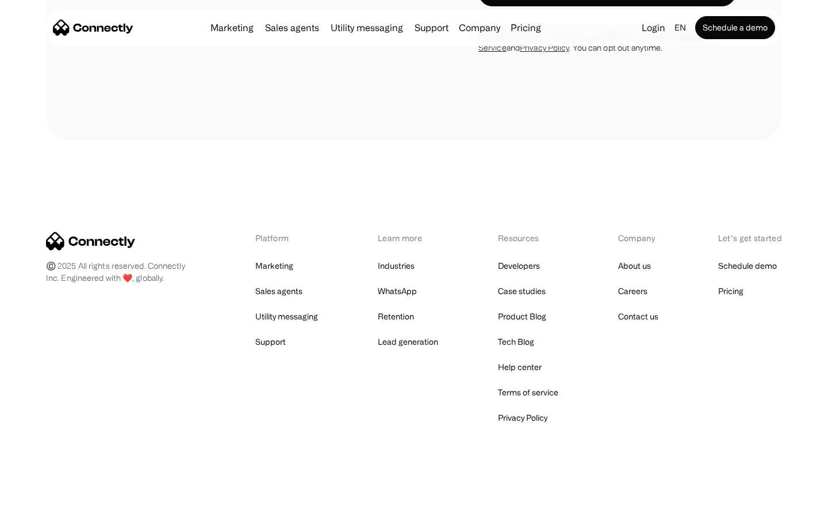
scroll to position [3735, 0]
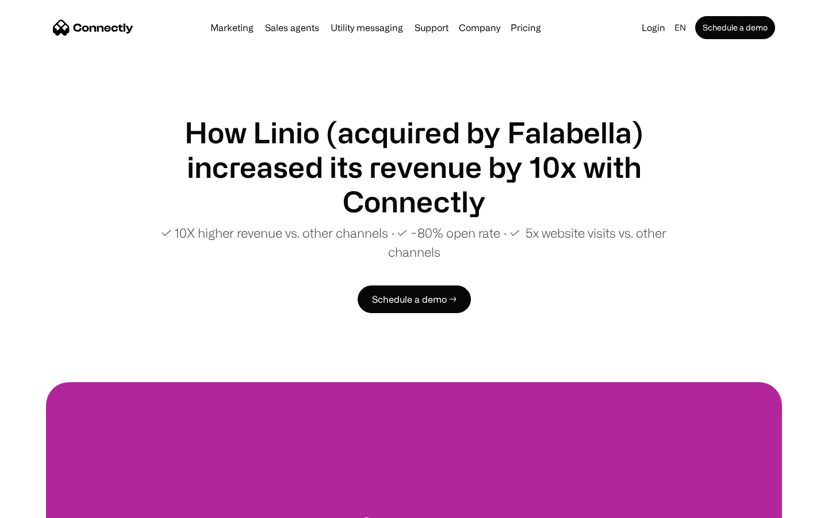
scroll to position [2175, 0]
